Goal: Task Accomplishment & Management: Complete application form

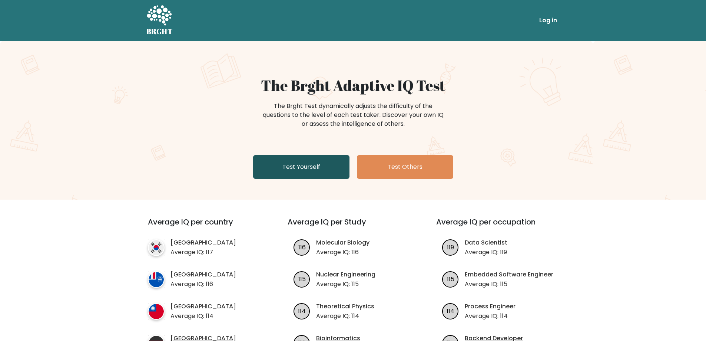
click at [319, 165] on link "Test Yourself" at bounding box center [301, 167] width 96 height 24
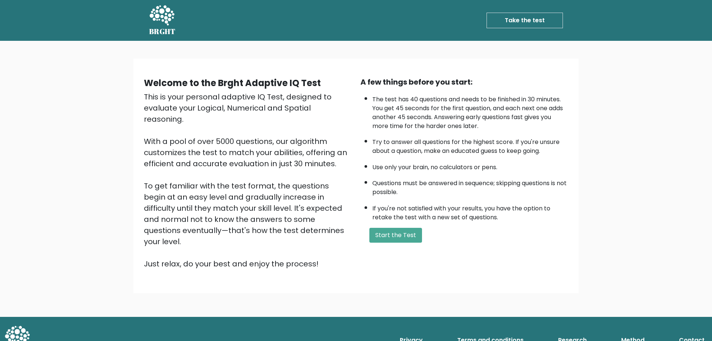
drag, startPoint x: 145, startPoint y: 76, endPoint x: 311, endPoint y: 246, distance: 237.7
click at [311, 246] on div "Welcome to the Brght Adaptive IQ Test This is your personal adaptive IQ Test, d…" at bounding box center [247, 172] width 216 height 193
click at [358, 80] on div "A few things before you start: The test has 40 questions and needs to be finish…" at bounding box center [464, 172] width 216 height 193
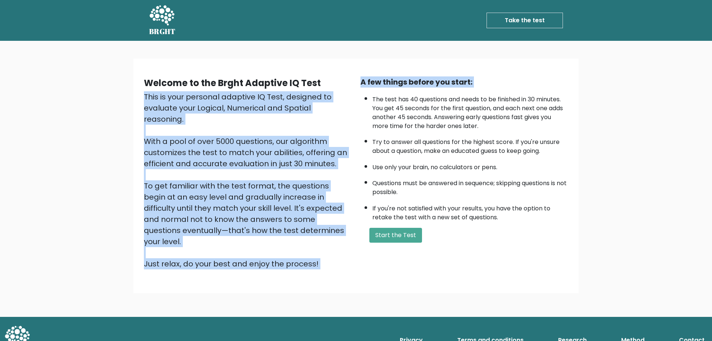
drag, startPoint x: 352, startPoint y: 74, endPoint x: 366, endPoint y: 92, distance: 22.2
click at [366, 92] on div "Welcome to the Brght Adaptive IQ Test This is your personal adaptive IQ Test, d…" at bounding box center [356, 175] width 436 height 210
click at [368, 92] on ul "The test has 40 questions and needs to be finished in 30 minutes. You get 45 se…" at bounding box center [464, 156] width 208 height 130
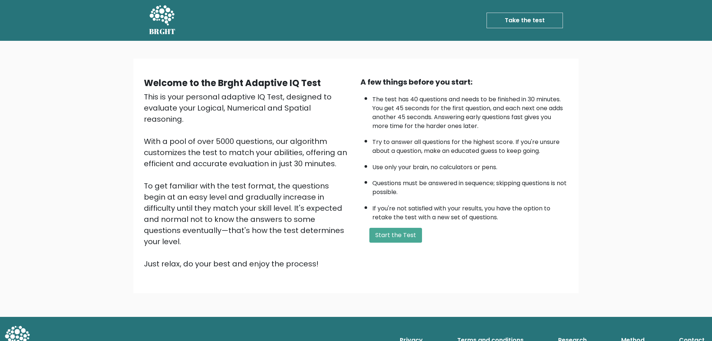
click at [448, 102] on li "The test has 40 questions and needs to be finished in 30 minutes. You get 45 se…" at bounding box center [470, 110] width 196 height 39
click at [402, 233] on button "Start the Test" at bounding box center [395, 235] width 53 height 15
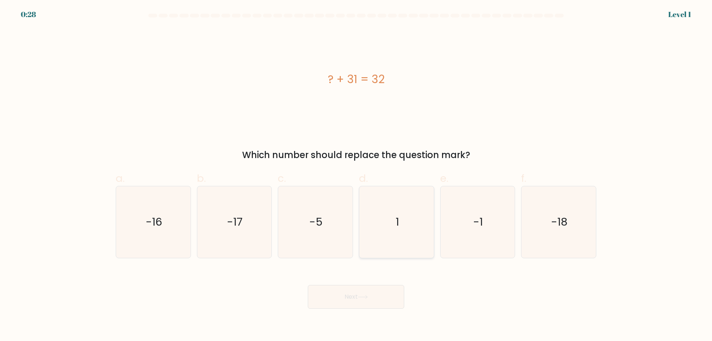
click at [409, 236] on icon "1" at bounding box center [397, 222] width 72 height 72
click at [356, 175] on input "d. 1" at bounding box center [356, 172] width 0 height 5
radio input "true"
click at [366, 296] on icon at bounding box center [363, 297] width 10 height 4
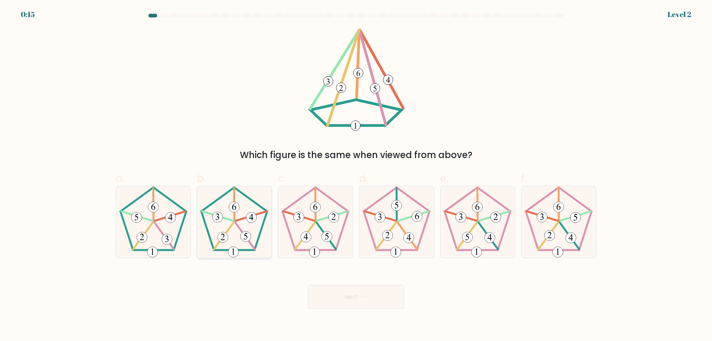
click at [250, 231] on icon at bounding box center [234, 222] width 72 height 72
click at [356, 175] on input "b." at bounding box center [356, 172] width 0 height 5
radio input "true"
click at [374, 294] on button "Next" at bounding box center [356, 297] width 96 height 24
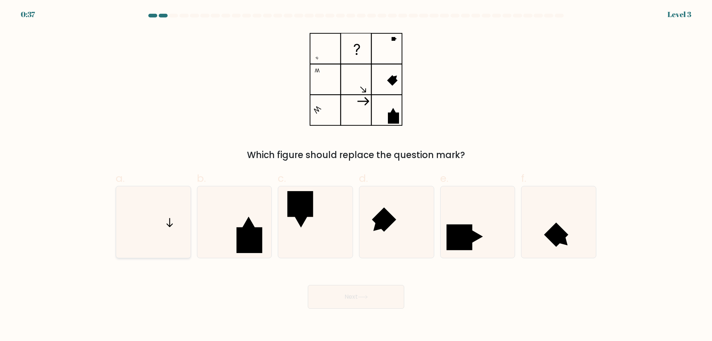
click at [152, 220] on icon at bounding box center [153, 222] width 72 height 72
click at [356, 175] on input "a." at bounding box center [356, 172] width 0 height 5
radio input "true"
click at [359, 292] on button "Next" at bounding box center [356, 297] width 96 height 24
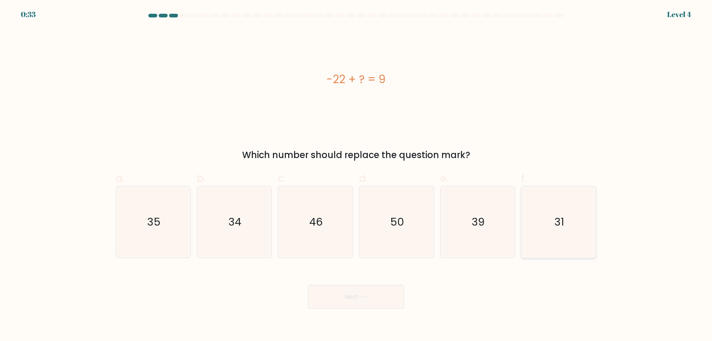
click at [569, 227] on icon "31" at bounding box center [559, 222] width 72 height 72
click at [356, 175] on input "f. 31" at bounding box center [356, 172] width 0 height 5
radio input "true"
click at [380, 294] on button "Next" at bounding box center [356, 297] width 96 height 24
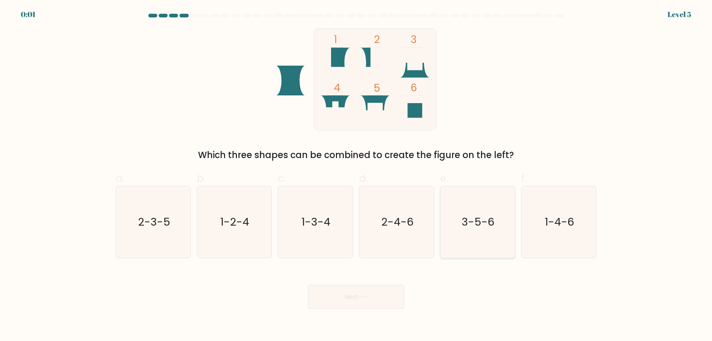
click at [462, 239] on icon "3-5-6" at bounding box center [477, 222] width 72 height 72
click at [356, 175] on input "e. 3-5-6" at bounding box center [356, 172] width 0 height 5
radio input "true"
click at [364, 298] on icon at bounding box center [363, 297] width 10 height 4
